Goal: Task Accomplishment & Management: Complete application form

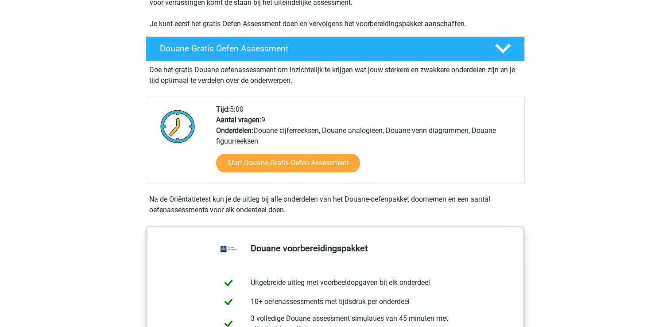
scroll to position [221, 0]
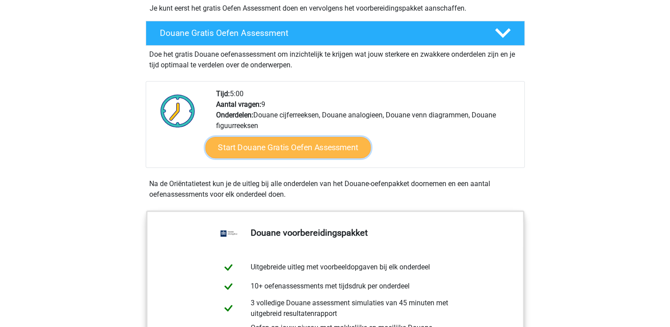
click at [252, 158] on link "Start Douane Gratis Oefen Assessment" at bounding box center [288, 147] width 166 height 21
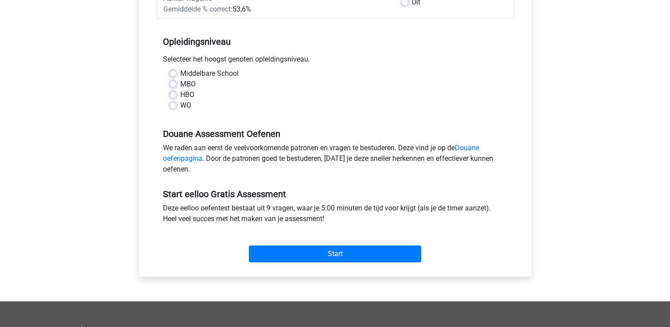
scroll to position [177, 0]
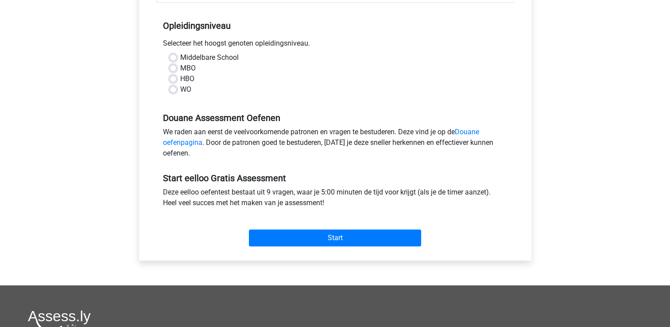
click at [180, 59] on label "Middelbare School" at bounding box center [209, 57] width 58 height 11
click at [171, 59] on input "Middelbare School" at bounding box center [173, 56] width 7 height 9
radio input "true"
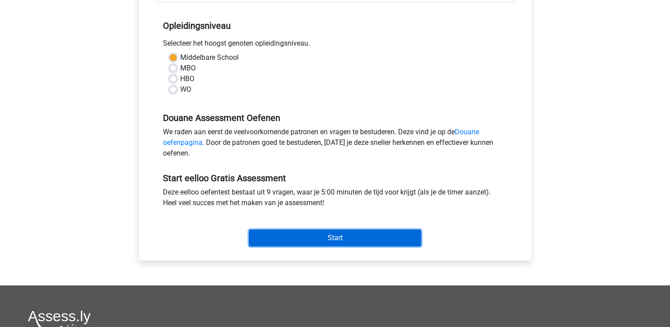
click at [303, 234] on input "Start" at bounding box center [335, 237] width 172 height 17
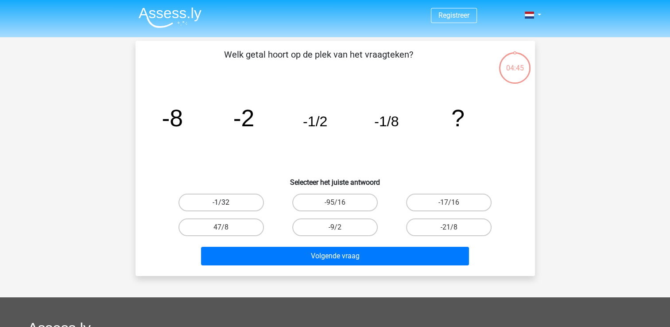
click at [219, 196] on label "-1/32" at bounding box center [220, 202] width 85 height 18
click at [221, 202] on input "-1/32" at bounding box center [224, 205] width 6 height 6
radio input "true"
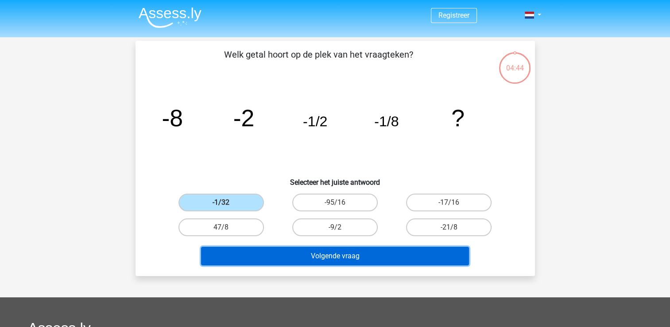
click at [347, 255] on button "Volgende vraag" at bounding box center [335, 256] width 268 height 19
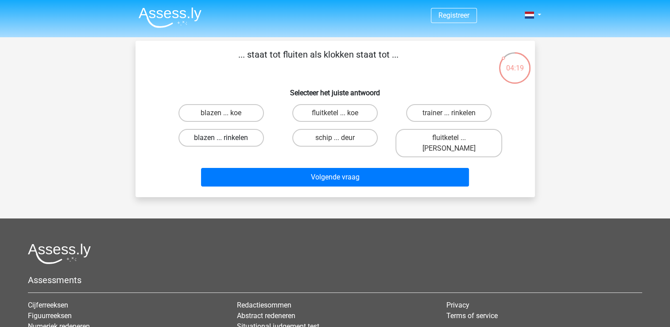
click at [232, 135] on label "blazen ... rinkelen" at bounding box center [220, 138] width 85 height 18
click at [227, 138] on input "blazen ... rinkelen" at bounding box center [224, 141] width 6 height 6
radio input "true"
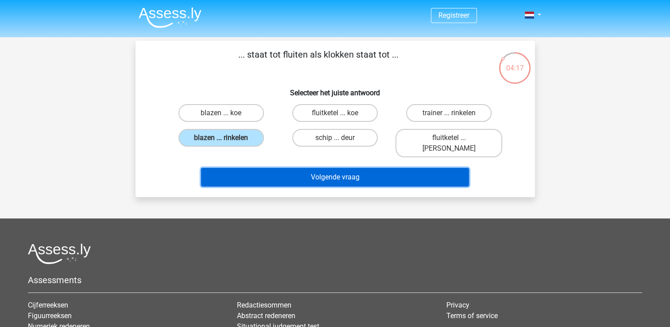
click at [322, 168] on button "Volgende vraag" at bounding box center [335, 177] width 268 height 19
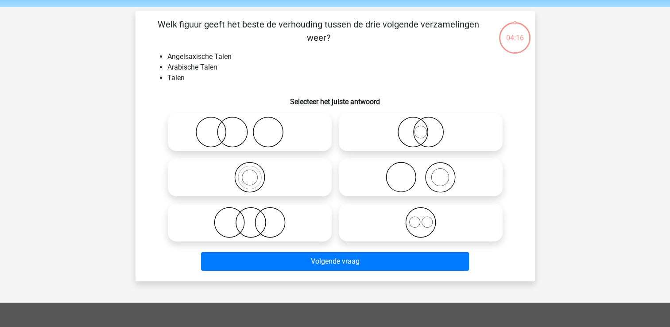
scroll to position [41, 0]
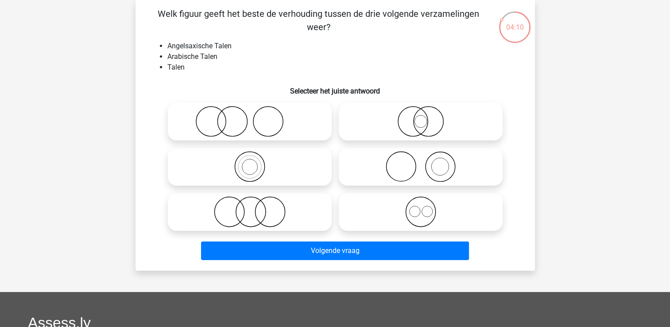
click at [266, 210] on icon at bounding box center [249, 211] width 157 height 31
click at [255, 207] on input "radio" at bounding box center [253, 204] width 6 height 6
radio input "true"
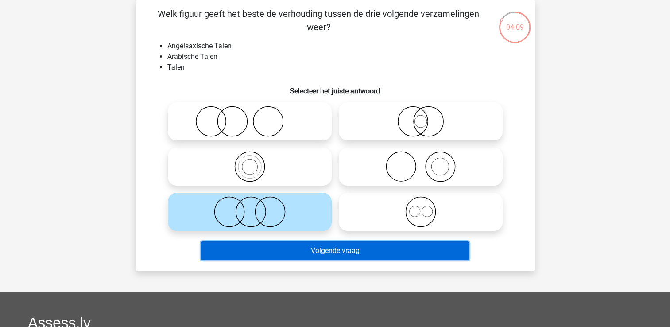
click at [345, 255] on button "Volgende vraag" at bounding box center [335, 250] width 268 height 19
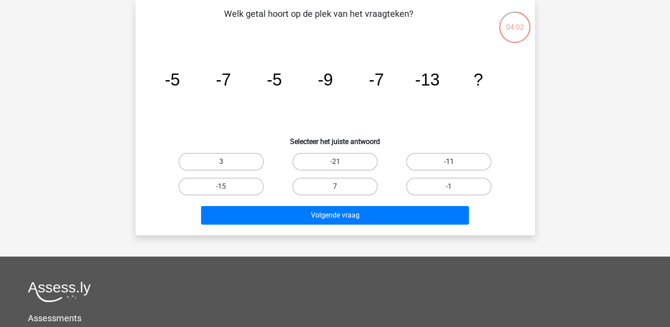
click at [430, 160] on label "-11" at bounding box center [448, 162] width 85 height 18
click at [449, 162] on input "-11" at bounding box center [452, 165] width 6 height 6
radio input "true"
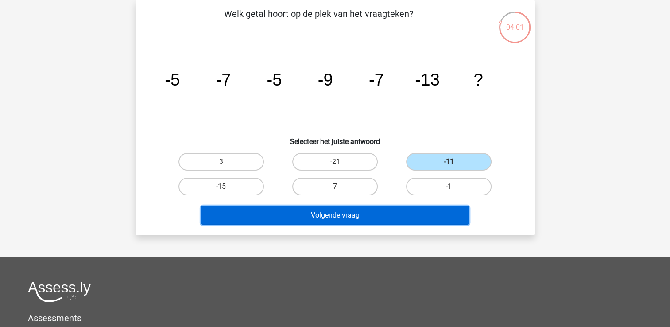
click at [388, 211] on button "Volgende vraag" at bounding box center [335, 215] width 268 height 19
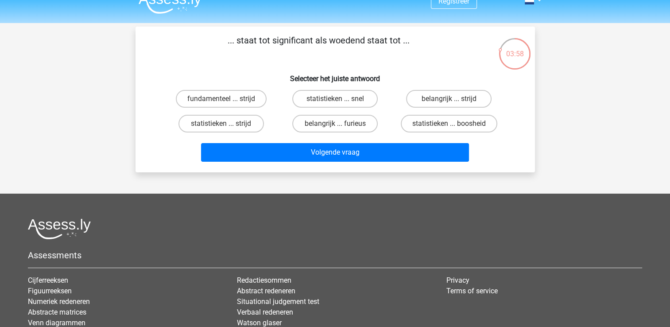
scroll to position [0, 0]
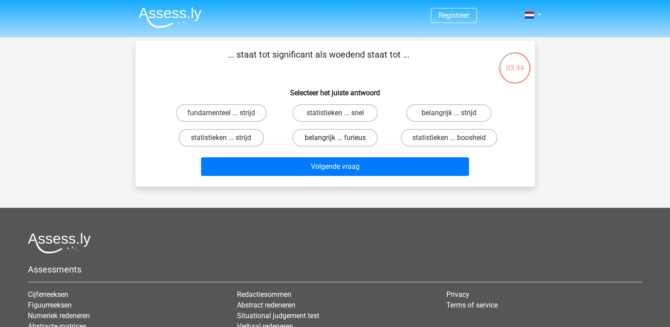
click at [316, 137] on label "belangrijk ... furieus" at bounding box center [334, 138] width 85 height 18
click at [335, 138] on input "belangrijk ... furieus" at bounding box center [338, 141] width 6 height 6
radio input "true"
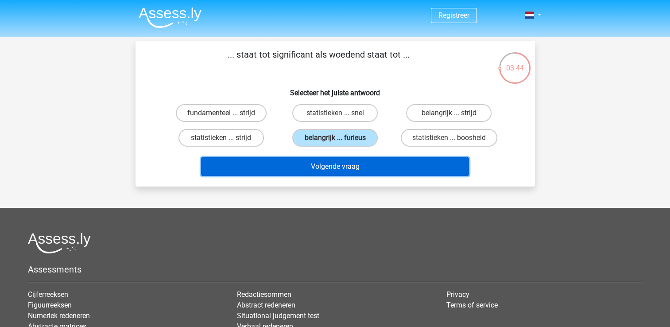
click at [313, 166] on button "Volgende vraag" at bounding box center [335, 166] width 268 height 19
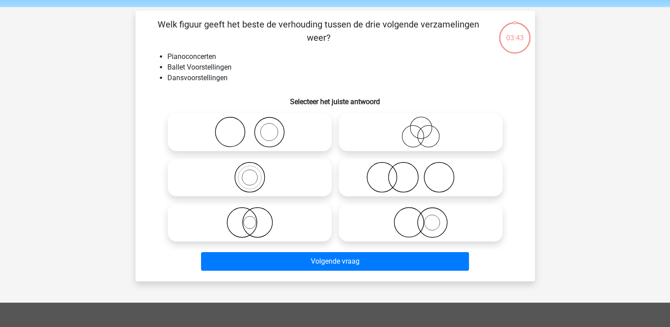
scroll to position [41, 0]
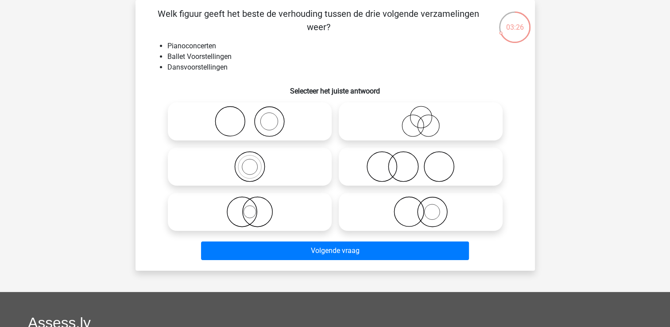
click at [409, 122] on icon at bounding box center [420, 121] width 157 height 31
click at [420, 117] on input "radio" at bounding box center [423, 114] width 6 height 6
radio input "true"
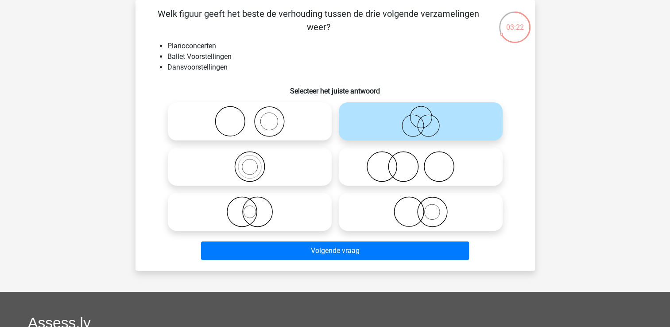
click at [269, 119] on icon at bounding box center [249, 121] width 157 height 31
click at [255, 117] on input "radio" at bounding box center [253, 114] width 6 height 6
radio input "true"
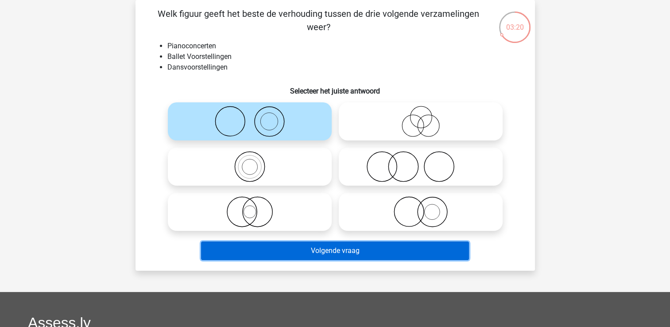
click at [357, 249] on button "Volgende vraag" at bounding box center [335, 250] width 268 height 19
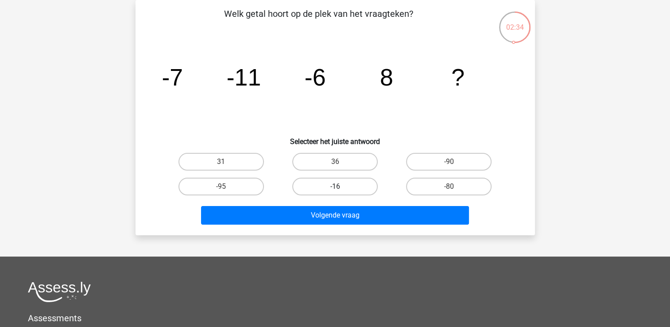
click at [348, 183] on label "-16" at bounding box center [334, 186] width 85 height 18
click at [340, 186] on input "-16" at bounding box center [338, 189] width 6 height 6
radio input "true"
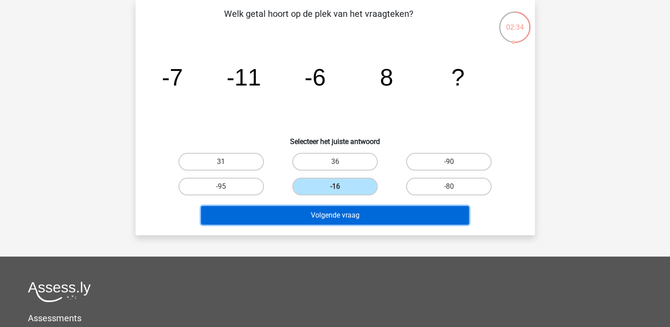
click at [348, 222] on button "Volgende vraag" at bounding box center [335, 215] width 268 height 19
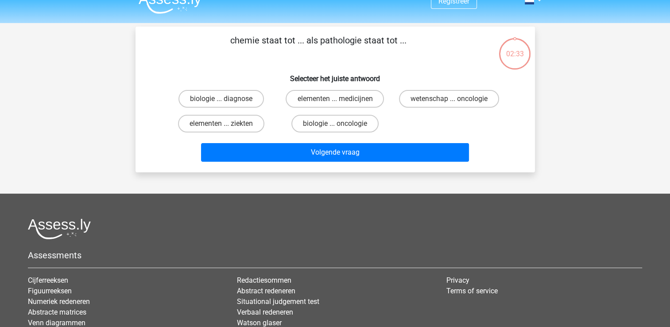
scroll to position [0, 0]
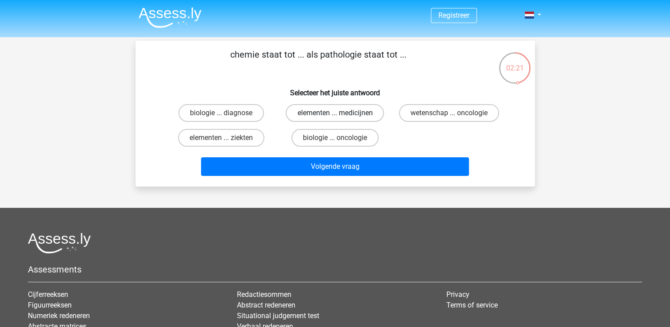
click at [299, 112] on label "elementen ... medicijnen" at bounding box center [334, 113] width 98 height 18
click at [335, 113] on input "elementen ... medicijnen" at bounding box center [338, 116] width 6 height 6
radio input "true"
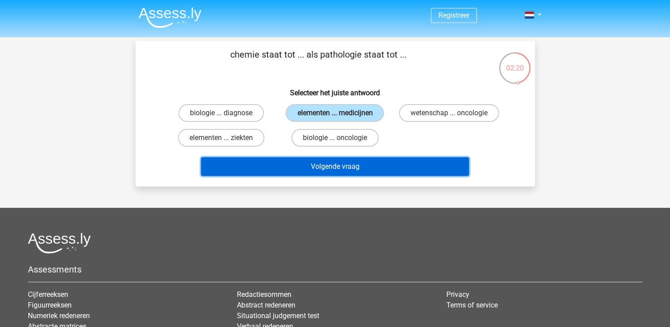
click at [295, 158] on button "Volgende vraag" at bounding box center [335, 166] width 268 height 19
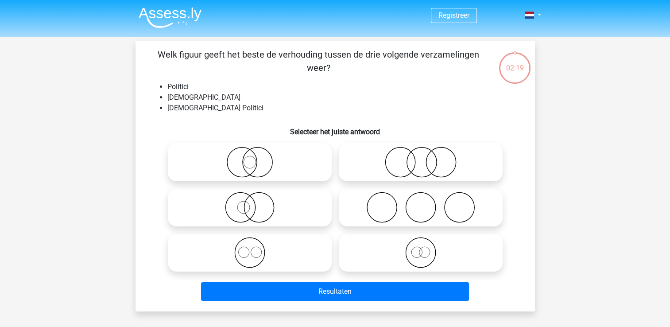
scroll to position [41, 0]
